Goal: Check status

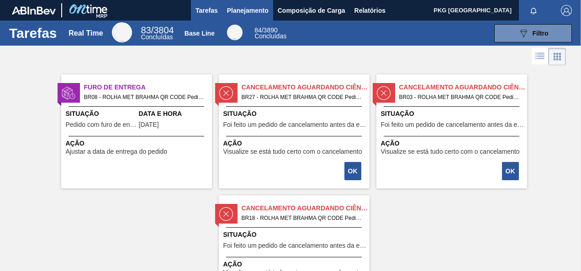
click at [245, 5] on span "Planejamento" at bounding box center [248, 10] width 42 height 11
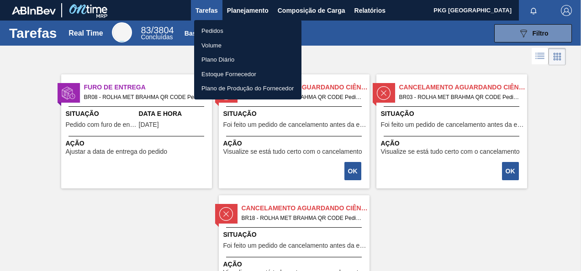
click at [221, 29] on li "Pedidos" at bounding box center [247, 31] width 107 height 15
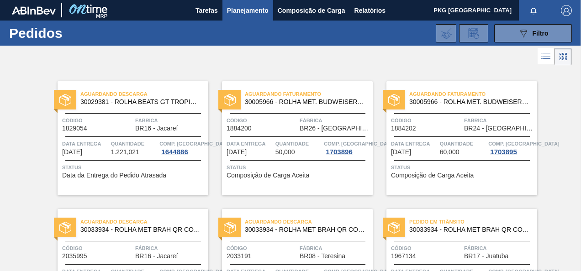
click at [250, 11] on span "Planejamento" at bounding box center [248, 10] width 42 height 11
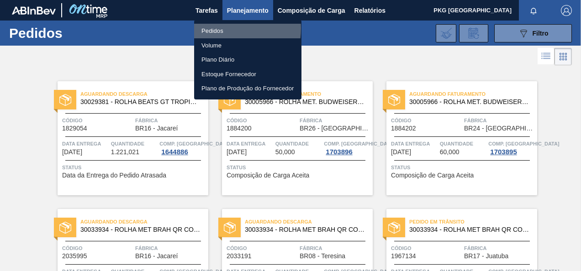
click at [213, 28] on li "Pedidos" at bounding box center [247, 31] width 107 height 15
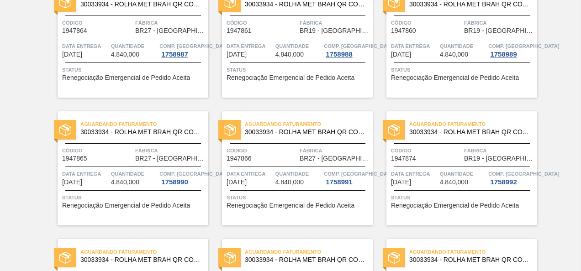
scroll to position [1620, 0]
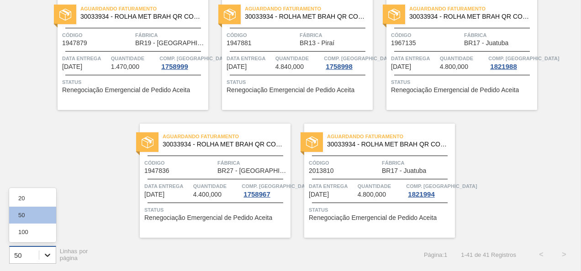
click at [53, 253] on div at bounding box center [47, 255] width 16 height 16
click at [34, 233] on div "100" at bounding box center [32, 232] width 47 height 17
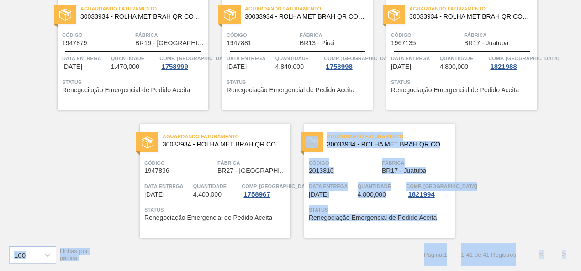
drag, startPoint x: 579, startPoint y: 244, endPoint x: 580, endPoint y: 237, distance: 7.4
click at [580, 237] on main "Tarefas Planejamento Composição de Carga Relatórios PKG [GEOGRAPHIC_DATA] Marca…" at bounding box center [290, 135] width 581 height 271
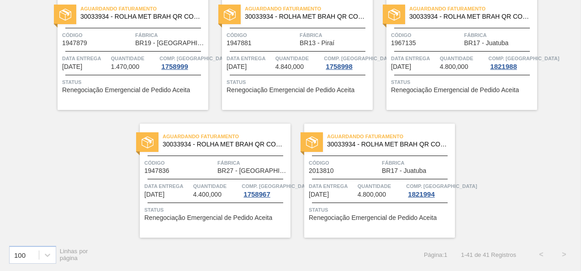
drag, startPoint x: 580, startPoint y: 237, endPoint x: 502, endPoint y: 181, distance: 95.5
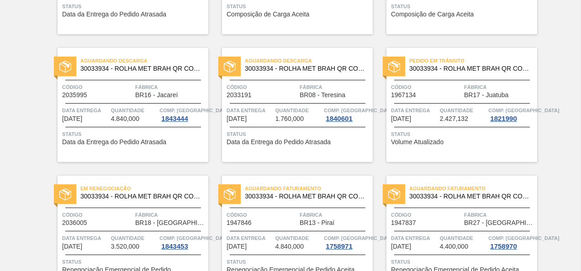
scroll to position [0, 0]
